Goal: Use online tool/utility: Utilize a website feature to perform a specific function

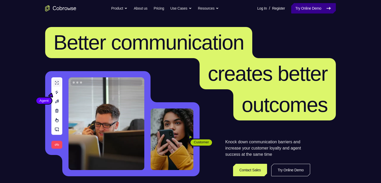
click at [329, 9] on icon at bounding box center [329, 8] width 6 height 6
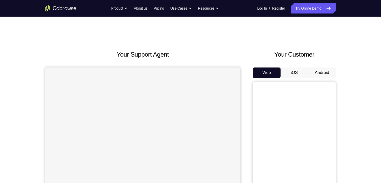
click at [321, 71] on button "Android" at bounding box center [322, 73] width 28 height 10
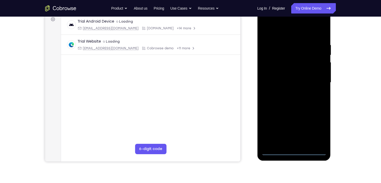
scroll to position [83, 0]
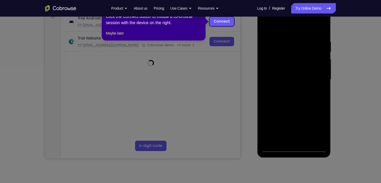
drag, startPoint x: 293, startPoint y: 148, endPoint x: 283, endPoint y: 139, distance: 13.6
click at [293, 148] on icon at bounding box center [192, 91] width 384 height 183
click at [117, 41] on div "1 of 8 × Click the Connect button to initiate a co-browse session with the devi…" at bounding box center [154, 20] width 104 height 41
click at [117, 36] on button "Maybe later" at bounding box center [115, 33] width 18 height 6
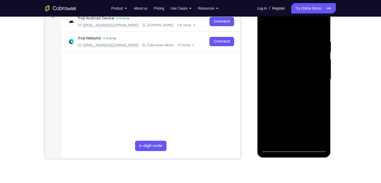
click at [294, 148] on div at bounding box center [293, 79] width 65 height 145
click at [317, 126] on div at bounding box center [293, 79] width 65 height 145
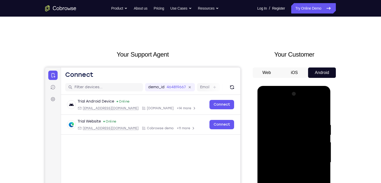
click at [288, 110] on div at bounding box center [293, 162] width 65 height 145
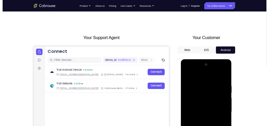
scroll to position [83, 0]
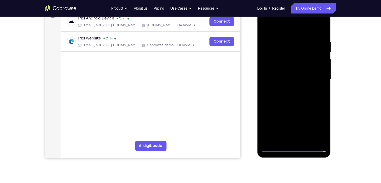
click at [317, 77] on div at bounding box center [293, 79] width 65 height 145
click at [286, 89] on div at bounding box center [293, 79] width 65 height 145
click at [290, 73] on div at bounding box center [293, 79] width 65 height 145
click at [290, 80] on div at bounding box center [293, 79] width 65 height 145
click at [304, 99] on div at bounding box center [293, 79] width 65 height 145
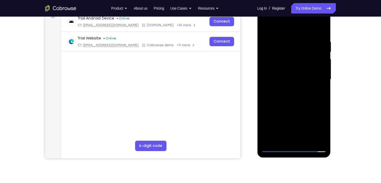
click at [313, 95] on div at bounding box center [293, 79] width 65 height 145
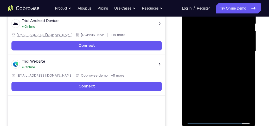
scroll to position [128, 0]
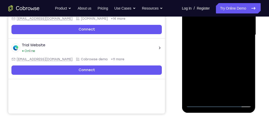
click at [229, 57] on div at bounding box center [217, 34] width 65 height 145
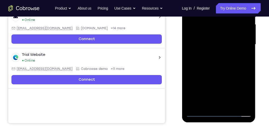
scroll to position [113, 0]
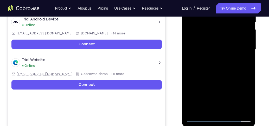
click at [250, 72] on div at bounding box center [217, 49] width 65 height 145
click at [249, 73] on div at bounding box center [217, 49] width 65 height 145
drag, startPoint x: 235, startPoint y: 90, endPoint x: 235, endPoint y: 43, distance: 47.3
click at [235, 43] on div at bounding box center [217, 49] width 65 height 145
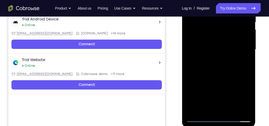
drag, startPoint x: 234, startPoint y: 75, endPoint x: 234, endPoint y: 34, distance: 41.0
click at [234, 34] on div at bounding box center [217, 49] width 65 height 145
drag, startPoint x: 229, startPoint y: 82, endPoint x: 230, endPoint y: 31, distance: 50.9
click at [230, 31] on div at bounding box center [217, 49] width 65 height 145
click at [231, 111] on div at bounding box center [217, 49] width 65 height 145
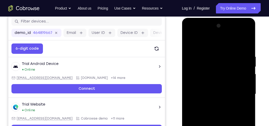
scroll to position [83, 0]
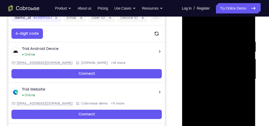
click at [225, 109] on div at bounding box center [217, 79] width 65 height 145
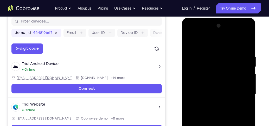
click at [226, 88] on div at bounding box center [217, 94] width 65 height 145
click at [189, 43] on div at bounding box center [217, 94] width 65 height 145
click at [191, 41] on div at bounding box center [217, 94] width 65 height 145
click at [247, 41] on div at bounding box center [217, 94] width 65 height 145
drag, startPoint x: 224, startPoint y: 60, endPoint x: 220, endPoint y: 81, distance: 21.3
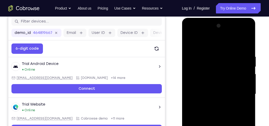
click at [220, 81] on div at bounding box center [217, 94] width 65 height 145
click at [190, 41] on div at bounding box center [217, 94] width 65 height 145
click at [212, 55] on div at bounding box center [217, 94] width 65 height 145
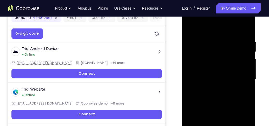
scroll to position [98, 0]
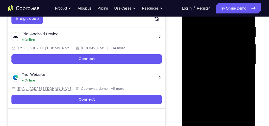
click at [215, 123] on div at bounding box center [217, 64] width 65 height 145
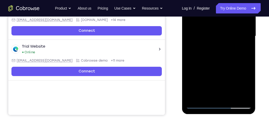
scroll to position [128, 0]
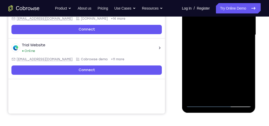
click at [198, 102] on div at bounding box center [217, 34] width 65 height 145
click at [244, 95] on div at bounding box center [217, 34] width 65 height 145
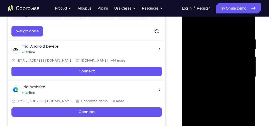
scroll to position [68, 0]
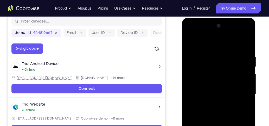
click at [244, 91] on div at bounding box center [217, 94] width 65 height 145
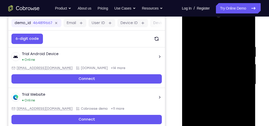
scroll to position [83, 0]
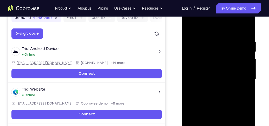
click at [245, 92] on div at bounding box center [217, 79] width 65 height 145
click at [246, 29] on div at bounding box center [217, 79] width 65 height 145
drag, startPoint x: 240, startPoint y: 45, endPoint x: 237, endPoint y: 93, distance: 47.6
click at [237, 93] on div at bounding box center [217, 79] width 65 height 145
click at [246, 101] on div at bounding box center [217, 79] width 65 height 145
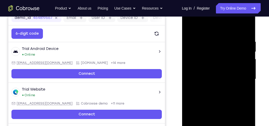
click at [246, 102] on div at bounding box center [217, 79] width 65 height 145
click at [213, 40] on div at bounding box center [217, 79] width 65 height 145
click at [237, 57] on div at bounding box center [217, 79] width 65 height 145
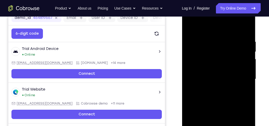
click at [240, 55] on div at bounding box center [217, 79] width 65 height 145
click at [241, 57] on div at bounding box center [217, 79] width 65 height 145
drag, startPoint x: 233, startPoint y: 58, endPoint x: 185, endPoint y: 57, distance: 48.3
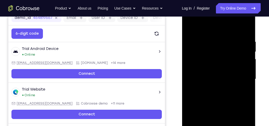
click at [185, 57] on div at bounding box center [218, 80] width 73 height 155
drag, startPoint x: 208, startPoint y: 60, endPoint x: 243, endPoint y: 61, distance: 35.6
click at [243, 61] on div at bounding box center [217, 79] width 65 height 145
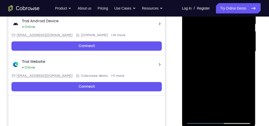
scroll to position [113, 0]
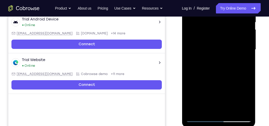
drag, startPoint x: 225, startPoint y: 70, endPoint x: 241, endPoint y: 70, distance: 15.6
click at [241, 70] on div at bounding box center [217, 49] width 65 height 145
click at [213, 109] on div at bounding box center [217, 49] width 65 height 145
click at [199, 119] on div at bounding box center [217, 49] width 65 height 145
click at [233, 110] on div at bounding box center [217, 49] width 65 height 145
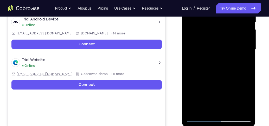
click at [205, 109] on div at bounding box center [217, 49] width 65 height 145
click at [225, 87] on div at bounding box center [217, 49] width 65 height 145
click at [200, 118] on div at bounding box center [217, 49] width 65 height 145
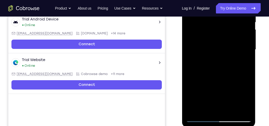
click at [243, 109] on div at bounding box center [217, 49] width 65 height 145
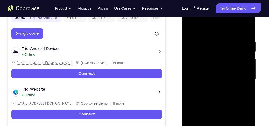
click at [245, 82] on div at bounding box center [217, 79] width 65 height 145
click at [205, 85] on div at bounding box center [217, 79] width 65 height 145
click at [245, 57] on div at bounding box center [217, 79] width 65 height 145
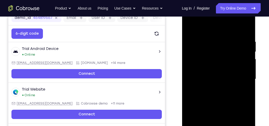
click at [188, 67] on div at bounding box center [217, 79] width 65 height 145
click at [244, 66] on div at bounding box center [217, 79] width 65 height 145
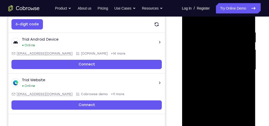
scroll to position [98, 0]
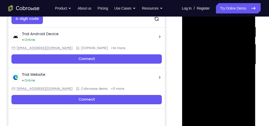
click at [242, 70] on div at bounding box center [217, 64] width 65 height 145
click at [246, 68] on div at bounding box center [217, 64] width 65 height 145
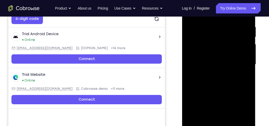
click at [246, 68] on div at bounding box center [217, 64] width 65 height 145
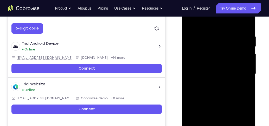
scroll to position [83, 0]
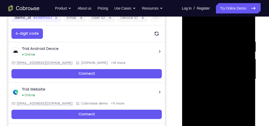
click at [246, 69] on div at bounding box center [217, 79] width 65 height 145
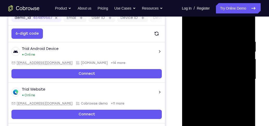
click at [246, 69] on div at bounding box center [217, 79] width 65 height 145
click at [242, 28] on div at bounding box center [217, 79] width 65 height 145
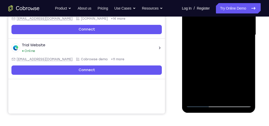
click at [231, 95] on div at bounding box center [217, 34] width 65 height 145
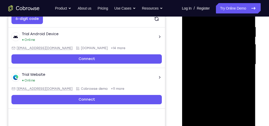
scroll to position [83, 0]
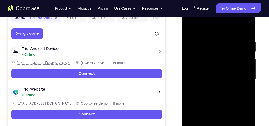
click at [190, 25] on div at bounding box center [217, 79] width 65 height 145
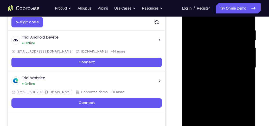
scroll to position [98, 0]
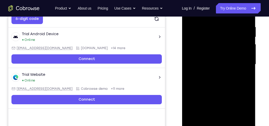
click at [247, 88] on div at bounding box center [217, 64] width 65 height 145
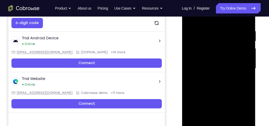
scroll to position [128, 0]
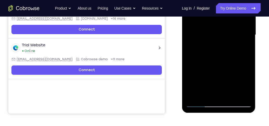
click at [248, 59] on div at bounding box center [217, 34] width 65 height 145
click at [248, 58] on div at bounding box center [217, 34] width 65 height 145
drag, startPoint x: 223, startPoint y: 73, endPoint x: 224, endPoint y: 64, distance: 8.9
click at [224, 64] on div at bounding box center [217, 34] width 65 height 145
click at [189, 51] on div at bounding box center [217, 34] width 65 height 145
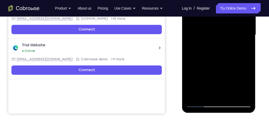
scroll to position [113, 0]
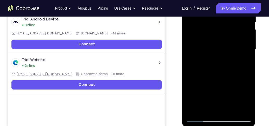
click at [190, 66] on div at bounding box center [217, 49] width 65 height 145
click at [247, 64] on div at bounding box center [217, 49] width 65 height 145
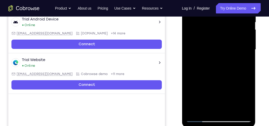
click at [247, 64] on div at bounding box center [217, 49] width 65 height 145
drag, startPoint x: 224, startPoint y: 76, endPoint x: 224, endPoint y: 53, distance: 23.4
click at [224, 53] on div at bounding box center [217, 49] width 65 height 145
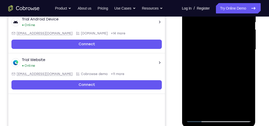
drag, startPoint x: 219, startPoint y: 81, endPoint x: 213, endPoint y: 33, distance: 47.3
click at [213, 33] on div at bounding box center [217, 49] width 65 height 145
drag, startPoint x: 218, startPoint y: 84, endPoint x: 219, endPoint y: 37, distance: 47.3
click at [219, 37] on div at bounding box center [217, 49] width 65 height 145
click at [248, 65] on div at bounding box center [217, 49] width 65 height 145
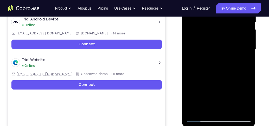
click at [248, 65] on div at bounding box center [217, 49] width 65 height 145
drag, startPoint x: 236, startPoint y: 73, endPoint x: 228, endPoint y: 134, distance: 61.8
click at [228, 129] on html "Online web based iOS Simulators and Android Emulators. Run iPhone, iPad, Mobile…" at bounding box center [219, 51] width 74 height 156
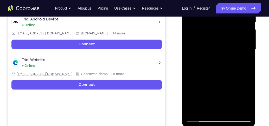
click at [205, 112] on div at bounding box center [217, 49] width 65 height 145
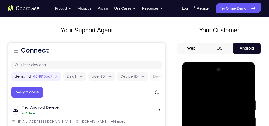
scroll to position [24, 0]
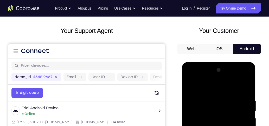
drag, startPoint x: 200, startPoint y: 94, endPoint x: 198, endPoint y: 115, distance: 20.4
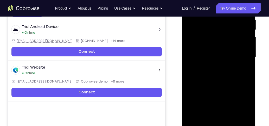
scroll to position [128, 0]
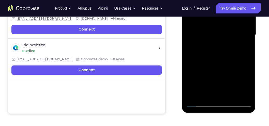
click at [240, 61] on div at bounding box center [217, 34] width 65 height 145
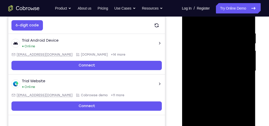
scroll to position [68, 0]
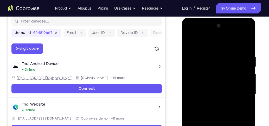
click at [242, 79] on div at bounding box center [217, 94] width 65 height 145
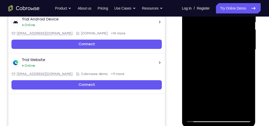
scroll to position [83, 0]
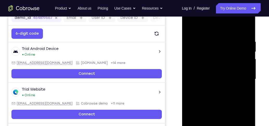
click at [248, 68] on div at bounding box center [217, 79] width 65 height 145
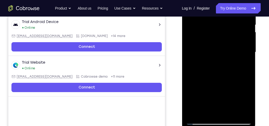
scroll to position [142, 0]
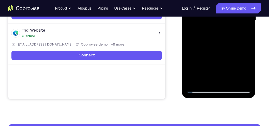
click at [244, 80] on div at bounding box center [217, 20] width 65 height 145
click at [223, 80] on div at bounding box center [217, 20] width 65 height 145
click at [196, 81] on div at bounding box center [217, 20] width 65 height 145
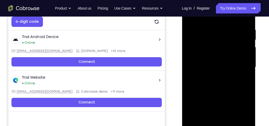
scroll to position [128, 0]
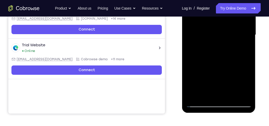
click at [231, 95] on div at bounding box center [217, 34] width 65 height 145
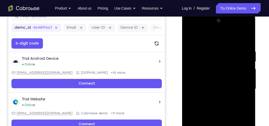
scroll to position [68, 0]
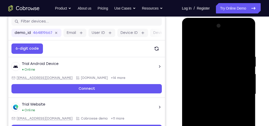
click at [214, 88] on div at bounding box center [217, 94] width 65 height 145
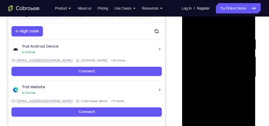
scroll to position [128, 0]
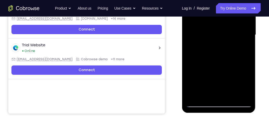
click at [235, 57] on div at bounding box center [217, 34] width 65 height 145
click at [223, 57] on div at bounding box center [217, 34] width 65 height 145
click at [245, 95] on div at bounding box center [217, 34] width 65 height 145
click at [214, 94] on div at bounding box center [217, 34] width 65 height 145
click at [205, 94] on div at bounding box center [217, 34] width 65 height 145
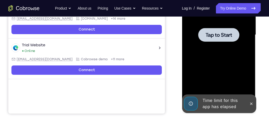
click at [209, 45] on div at bounding box center [217, 34] width 65 height 145
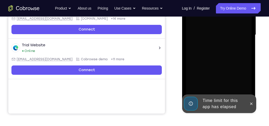
click at [253, 103] on button at bounding box center [250, 104] width 8 height 8
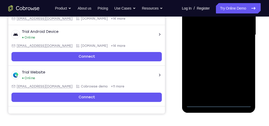
click at [219, 105] on div at bounding box center [217, 34] width 65 height 145
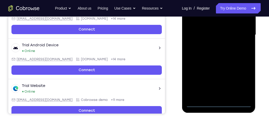
click at [242, 83] on div at bounding box center [217, 34] width 65 height 145
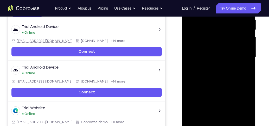
scroll to position [68, 0]
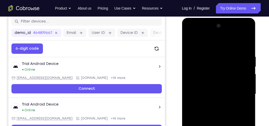
click at [224, 43] on div at bounding box center [217, 94] width 65 height 145
click at [240, 92] on div at bounding box center [217, 94] width 65 height 145
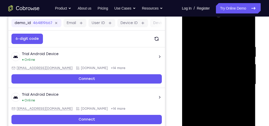
scroll to position [83, 0]
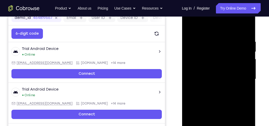
click at [213, 89] on div at bounding box center [217, 79] width 65 height 145
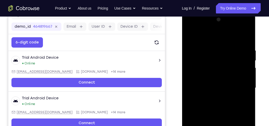
scroll to position [68, 0]
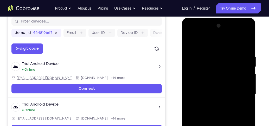
click at [212, 84] on div at bounding box center [217, 94] width 65 height 145
click at [216, 93] on div at bounding box center [217, 94] width 65 height 145
click at [218, 105] on div at bounding box center [217, 94] width 65 height 145
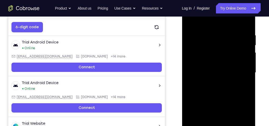
scroll to position [113, 0]
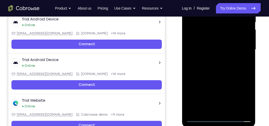
click at [219, 38] on div at bounding box center [217, 49] width 65 height 145
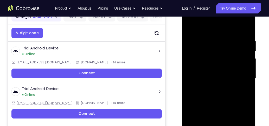
scroll to position [83, 0]
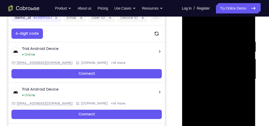
drag, startPoint x: 211, startPoint y: 31, endPoint x: 214, endPoint y: 19, distance: 12.5
click at [214, 19] on div at bounding box center [217, 79] width 65 height 145
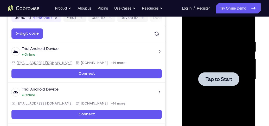
click at [222, 75] on div at bounding box center [218, 79] width 41 height 14
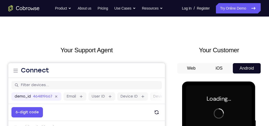
scroll to position [0, 0]
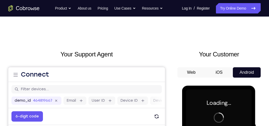
click at [214, 74] on button "iOS" at bounding box center [219, 73] width 28 height 10
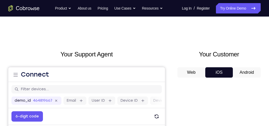
click at [249, 73] on button "Android" at bounding box center [246, 73] width 28 height 10
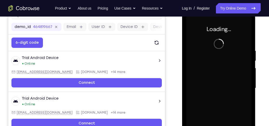
scroll to position [133, 0]
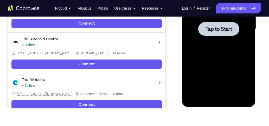
drag, startPoint x: 205, startPoint y: 45, endPoint x: 332, endPoint y: 46, distance: 126.5
click at [205, 45] on div at bounding box center [217, 28] width 65 height 145
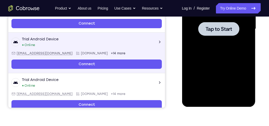
scroll to position [0, 0]
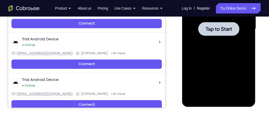
drag, startPoint x: 361, startPoint y: -17, endPoint x: 200, endPoint y: 37, distance: 170.0
click at [200, 37] on div at bounding box center [217, 28] width 65 height 145
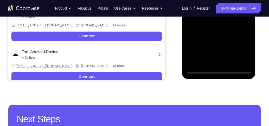
scroll to position [163, 0]
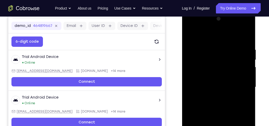
scroll to position [74, 0]
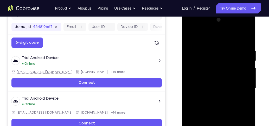
click at [213, 38] on div at bounding box center [217, 88] width 65 height 145
click at [239, 85] on div at bounding box center [217, 88] width 65 height 145
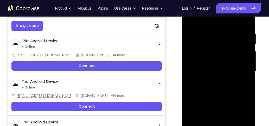
scroll to position [89, 0]
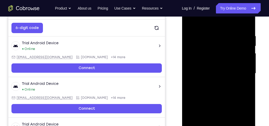
click at [212, 83] on div at bounding box center [217, 73] width 65 height 145
click at [212, 69] on div at bounding box center [217, 73] width 65 height 145
click at [214, 73] on div at bounding box center [217, 73] width 65 height 145
click at [215, 92] on div at bounding box center [217, 73] width 65 height 145
click at [236, 90] on div at bounding box center [217, 73] width 65 height 145
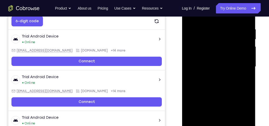
scroll to position [119, 0]
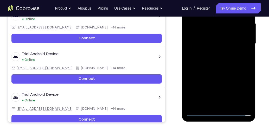
click at [225, 63] on div at bounding box center [217, 43] width 65 height 145
click at [242, 65] on div at bounding box center [217, 43] width 65 height 145
click at [246, 67] on div at bounding box center [217, 43] width 65 height 145
click at [206, 105] on div at bounding box center [217, 43] width 65 height 145
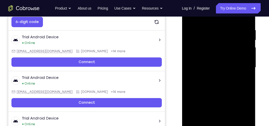
scroll to position [59, 0]
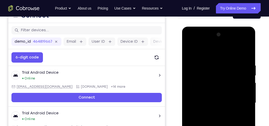
click at [209, 50] on div at bounding box center [217, 103] width 65 height 145
click at [193, 112] on div at bounding box center [217, 103] width 65 height 145
click at [246, 86] on div at bounding box center [217, 103] width 65 height 145
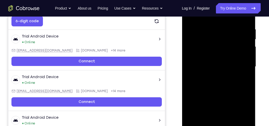
scroll to position [119, 0]
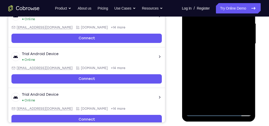
click at [217, 104] on div at bounding box center [217, 43] width 65 height 145
click at [202, 113] on div at bounding box center [217, 43] width 65 height 145
click at [243, 103] on div at bounding box center [217, 43] width 65 height 145
click at [244, 104] on div at bounding box center [217, 43] width 65 height 145
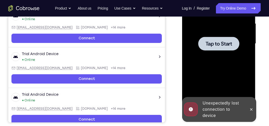
click at [214, 52] on div at bounding box center [217, 43] width 65 height 145
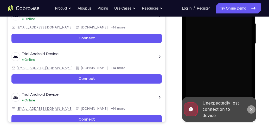
click at [249, 110] on icon at bounding box center [251, 110] width 4 height 4
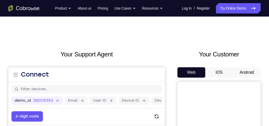
click at [243, 70] on button "Android" at bounding box center [246, 73] width 28 height 10
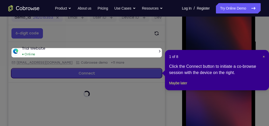
scroll to position [104, 0]
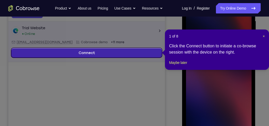
click at [118, 52] on link "Connect" at bounding box center [86, 53] width 150 height 9
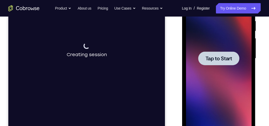
click at [216, 59] on span "Tap to Start" at bounding box center [218, 58] width 26 height 5
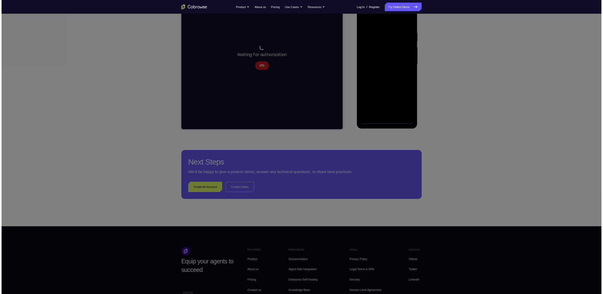
scroll to position [0, 0]
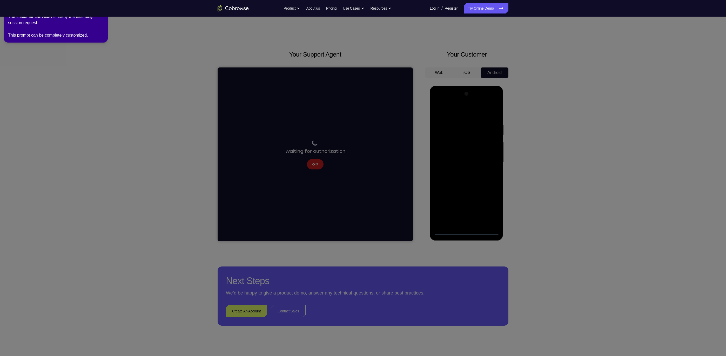
click at [268, 126] on icon at bounding box center [365, 177] width 734 height 358
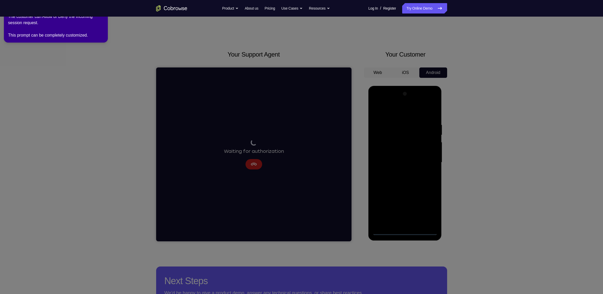
click at [268, 126] on icon at bounding box center [303, 146] width 610 height 296
click at [247, 126] on icon at bounding box center [303, 146] width 610 height 296
click at [256, 126] on icon at bounding box center [303, 146] width 610 height 296
click at [70, 35] on div "The customer can Allow or Deny the incoming session request. This prompt can be…" at bounding box center [56, 26] width 96 height 25
click at [268, 4] on link "Try Online Demo" at bounding box center [424, 8] width 45 height 10
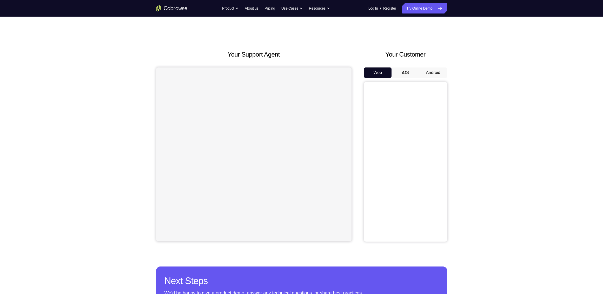
click at [427, 75] on button "Android" at bounding box center [433, 73] width 28 height 10
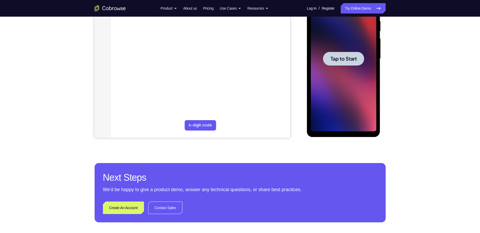
click at [326, 74] on div at bounding box center [343, 58] width 65 height 145
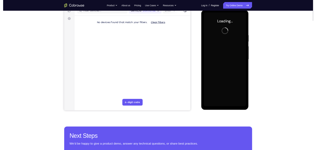
scroll to position [26, 0]
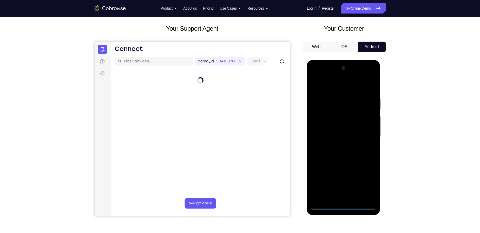
click at [343, 206] on div at bounding box center [343, 136] width 65 height 145
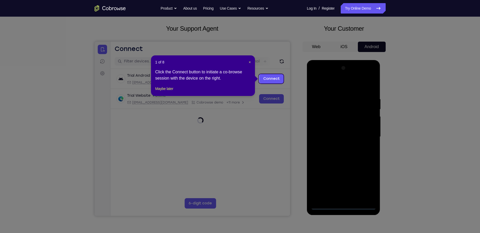
click at [367, 184] on icon at bounding box center [242, 116] width 484 height 233
click at [164, 92] on button "Maybe later" at bounding box center [164, 88] width 18 height 6
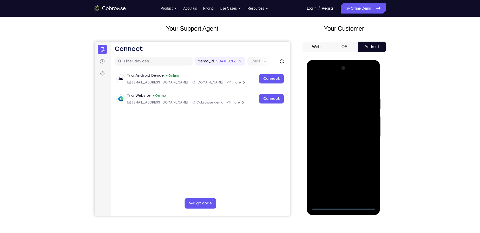
click at [368, 184] on div at bounding box center [343, 136] width 65 height 145
click at [326, 84] on div at bounding box center [343, 136] width 65 height 145
click at [365, 131] on div at bounding box center [343, 136] width 65 height 145
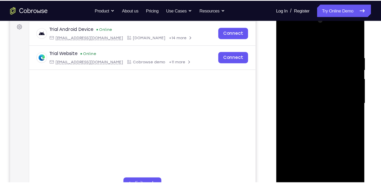
scroll to position [78, 0]
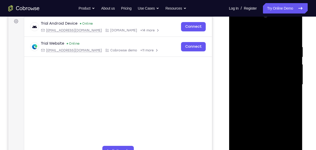
click at [260, 95] on div at bounding box center [264, 84] width 65 height 145
click at [266, 82] on div at bounding box center [264, 84] width 65 height 145
click at [268, 86] on div at bounding box center [264, 84] width 65 height 145
click at [273, 102] on div at bounding box center [264, 84] width 65 height 145
click at [268, 101] on div at bounding box center [264, 84] width 65 height 145
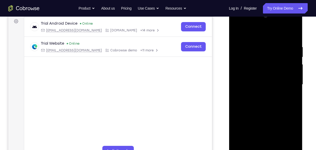
click at [253, 145] on div at bounding box center [264, 84] width 65 height 145
click at [263, 108] on div at bounding box center [264, 84] width 65 height 145
click at [253, 147] on div at bounding box center [264, 84] width 65 height 145
click at [254, 31] on div at bounding box center [264, 84] width 65 height 145
click at [239, 94] on div at bounding box center [264, 84] width 65 height 145
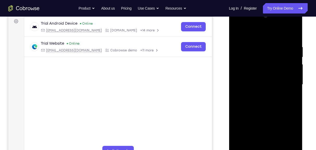
click at [292, 81] on div at bounding box center [264, 84] width 65 height 145
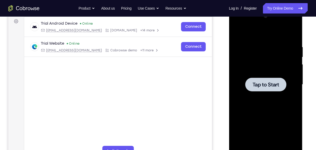
click at [281, 104] on div at bounding box center [264, 84] width 65 height 145
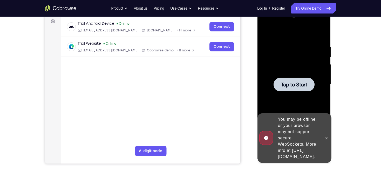
click at [290, 48] on div at bounding box center [293, 84] width 65 height 145
click at [279, 83] on div at bounding box center [293, 85] width 41 height 14
click at [327, 136] on icon at bounding box center [326, 138] width 4 height 4
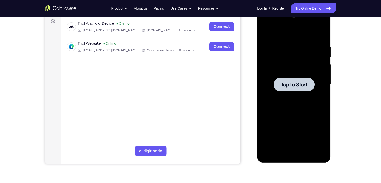
click at [294, 85] on span "Tap to Start" at bounding box center [294, 84] width 26 height 5
click at [294, 89] on div at bounding box center [293, 85] width 41 height 14
click at [296, 85] on span "Tap to Start" at bounding box center [294, 84] width 26 height 5
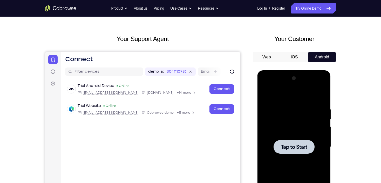
click at [314, 132] on div at bounding box center [293, 146] width 65 height 145
click at [297, 144] on span "Tap to Start" at bounding box center [294, 146] width 26 height 5
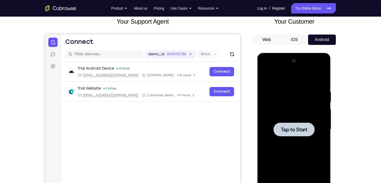
scroll to position [57, 0]
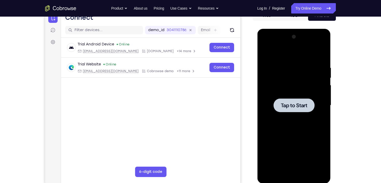
click at [292, 114] on div at bounding box center [293, 105] width 65 height 145
click at [292, 112] on div at bounding box center [293, 105] width 41 height 14
click at [297, 94] on div at bounding box center [293, 105] width 65 height 145
click at [279, 102] on div at bounding box center [293, 105] width 41 height 14
click at [301, 100] on div at bounding box center [293, 105] width 41 height 14
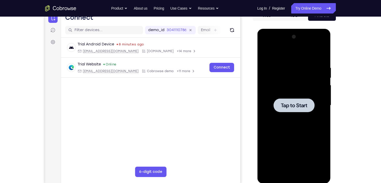
click at [288, 96] on div at bounding box center [293, 105] width 65 height 145
drag, startPoint x: 299, startPoint y: 111, endPoint x: 257, endPoint y: 99, distance: 43.9
click at [299, 111] on div at bounding box center [293, 105] width 41 height 14
click at [292, 89] on div at bounding box center [293, 105] width 65 height 145
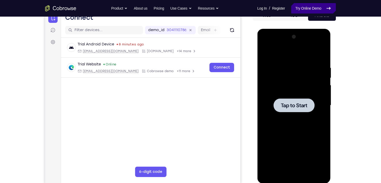
click at [300, 11] on link "Try Online Demo" at bounding box center [313, 8] width 45 height 10
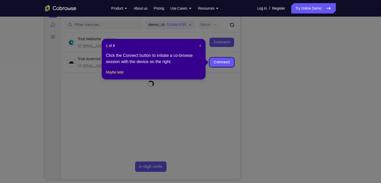
click at [317, 145] on icon at bounding box center [192, 91] width 384 height 183
click at [120, 75] on button "Maybe later" at bounding box center [115, 72] width 18 height 6
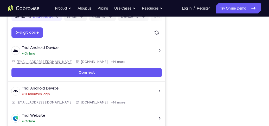
scroll to position [80, 0]
